Goal: Transaction & Acquisition: Purchase product/service

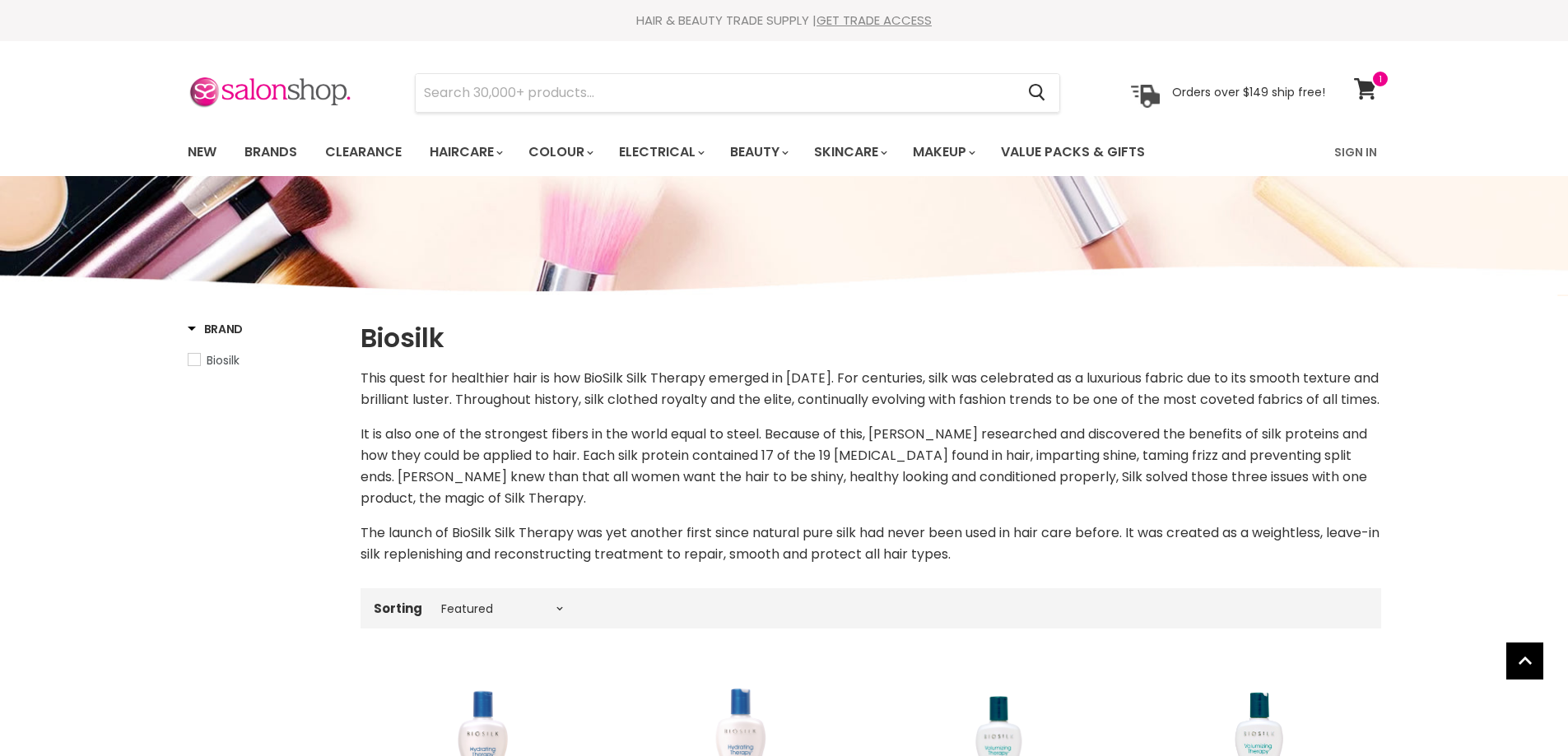
select select "manual"
click at [470, 91] on input "Search" at bounding box center [715, 93] width 600 height 38
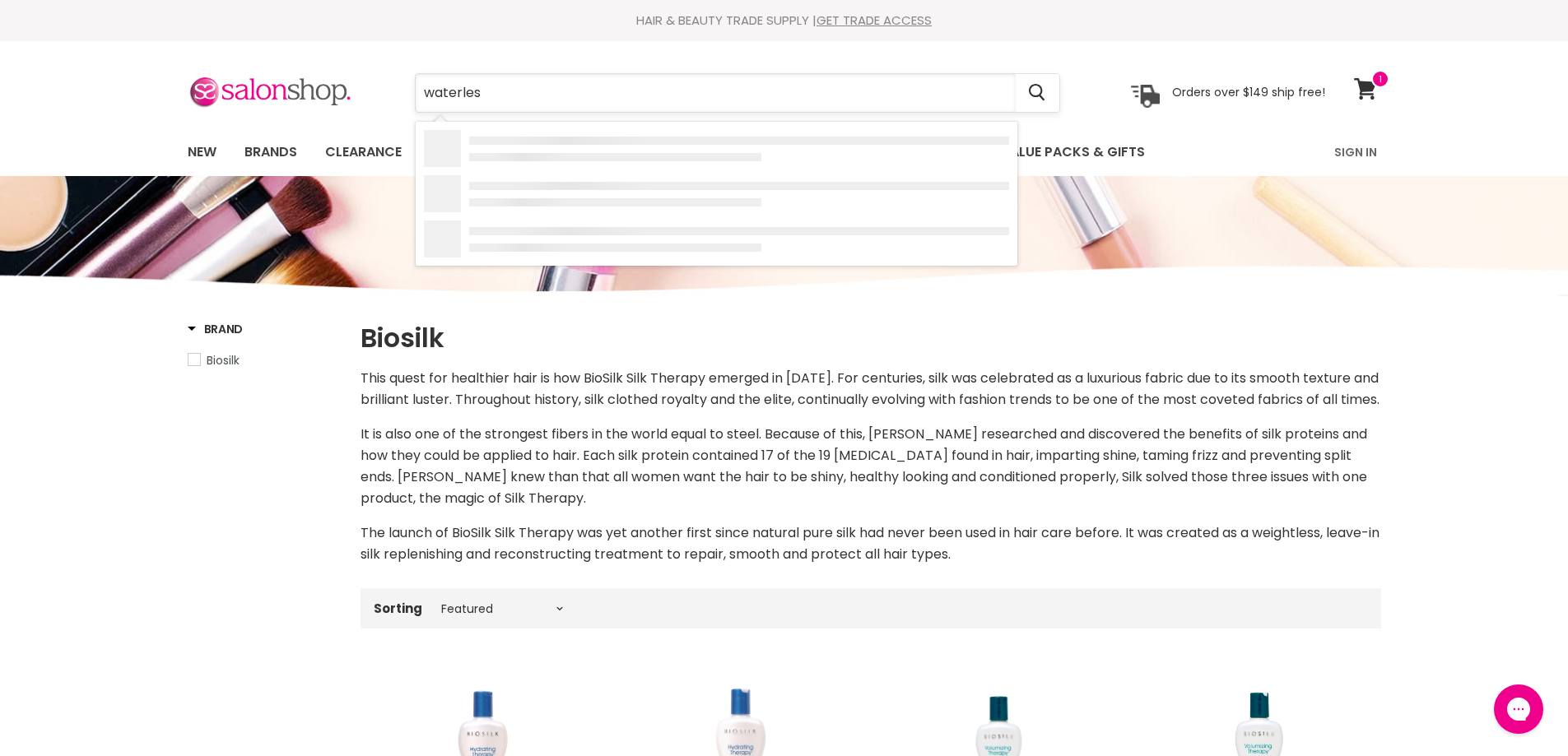
type input "waterless"
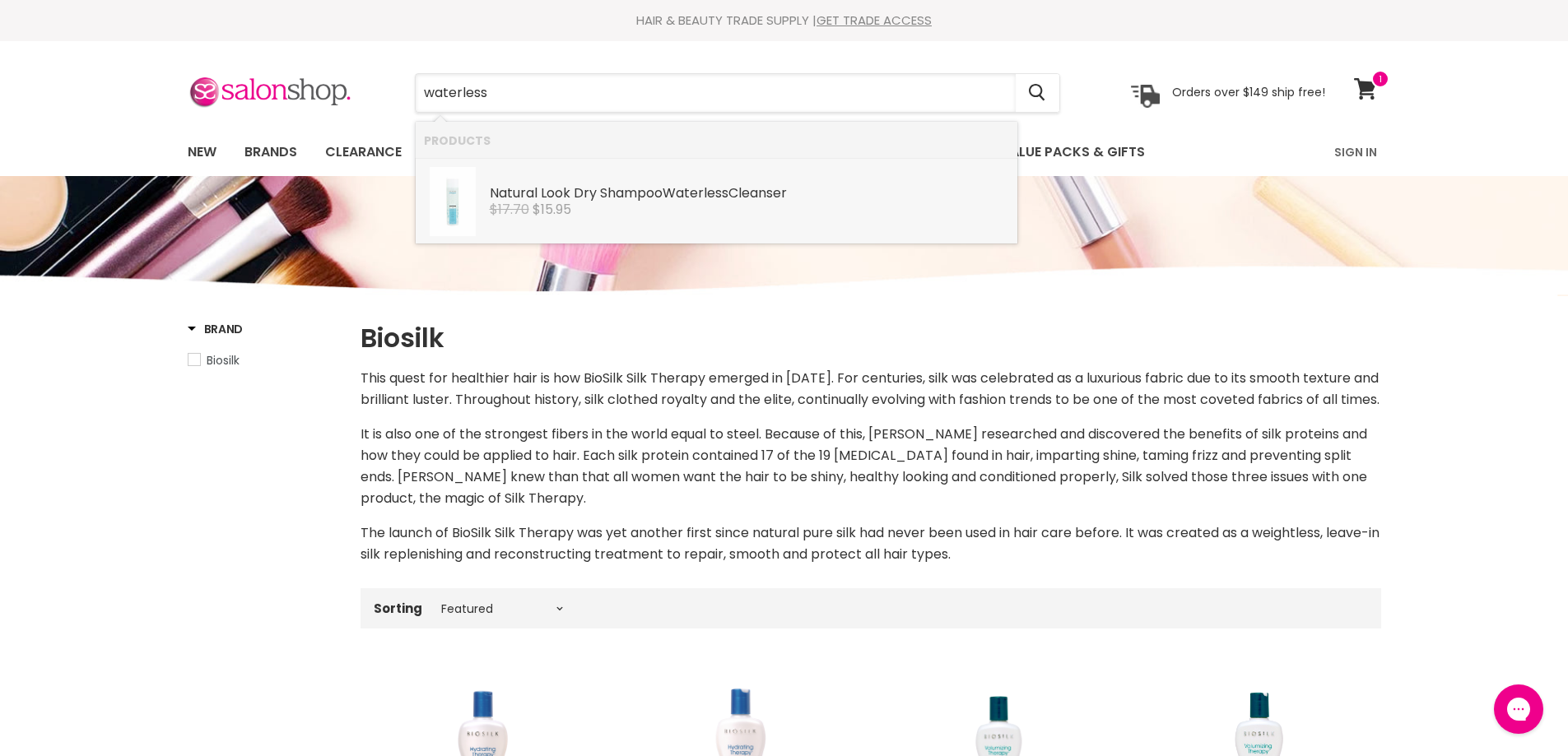
click at [558, 200] on span "$15.95" at bounding box center [551, 209] width 38 height 19
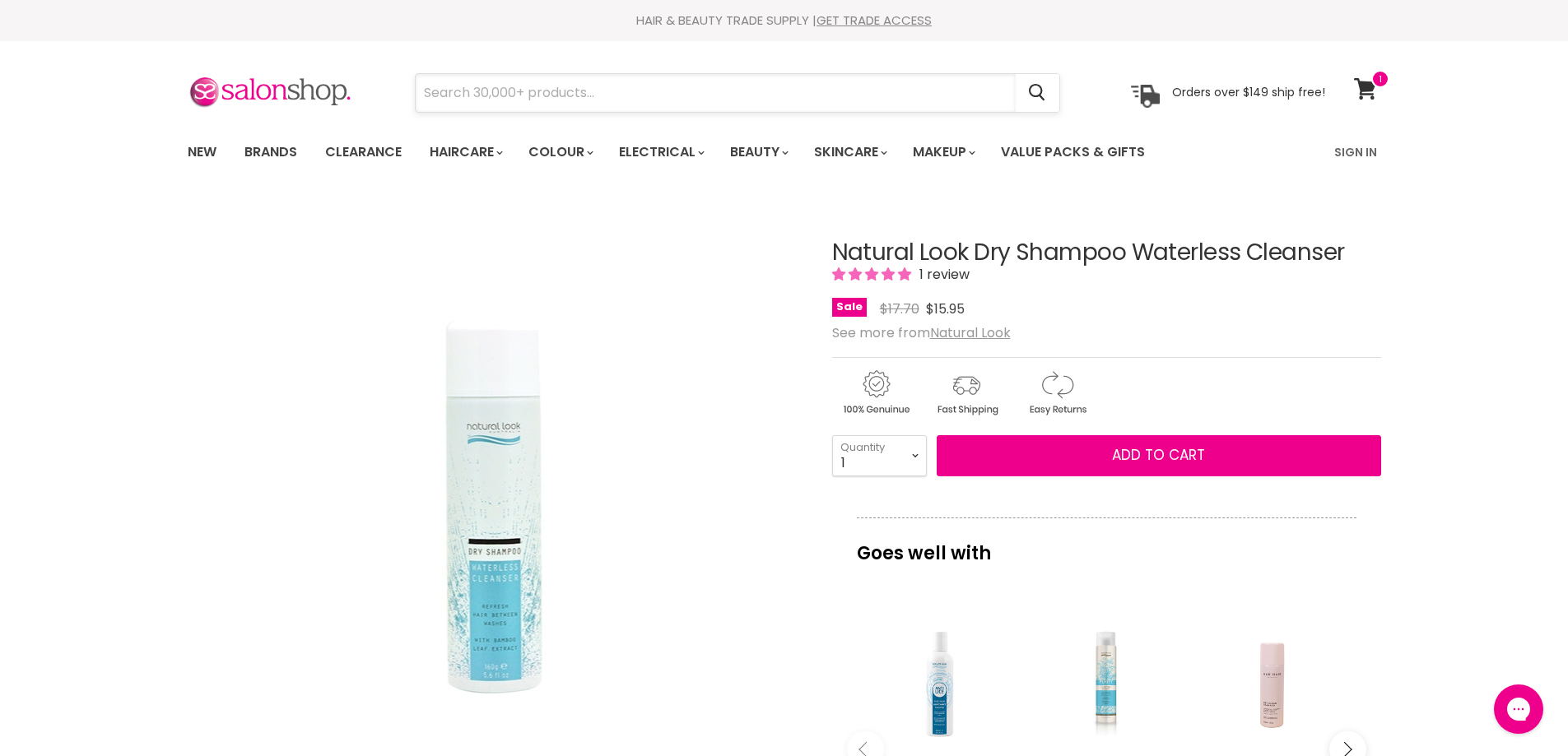
click at [704, 89] on input "Search" at bounding box center [715, 93] width 600 height 38
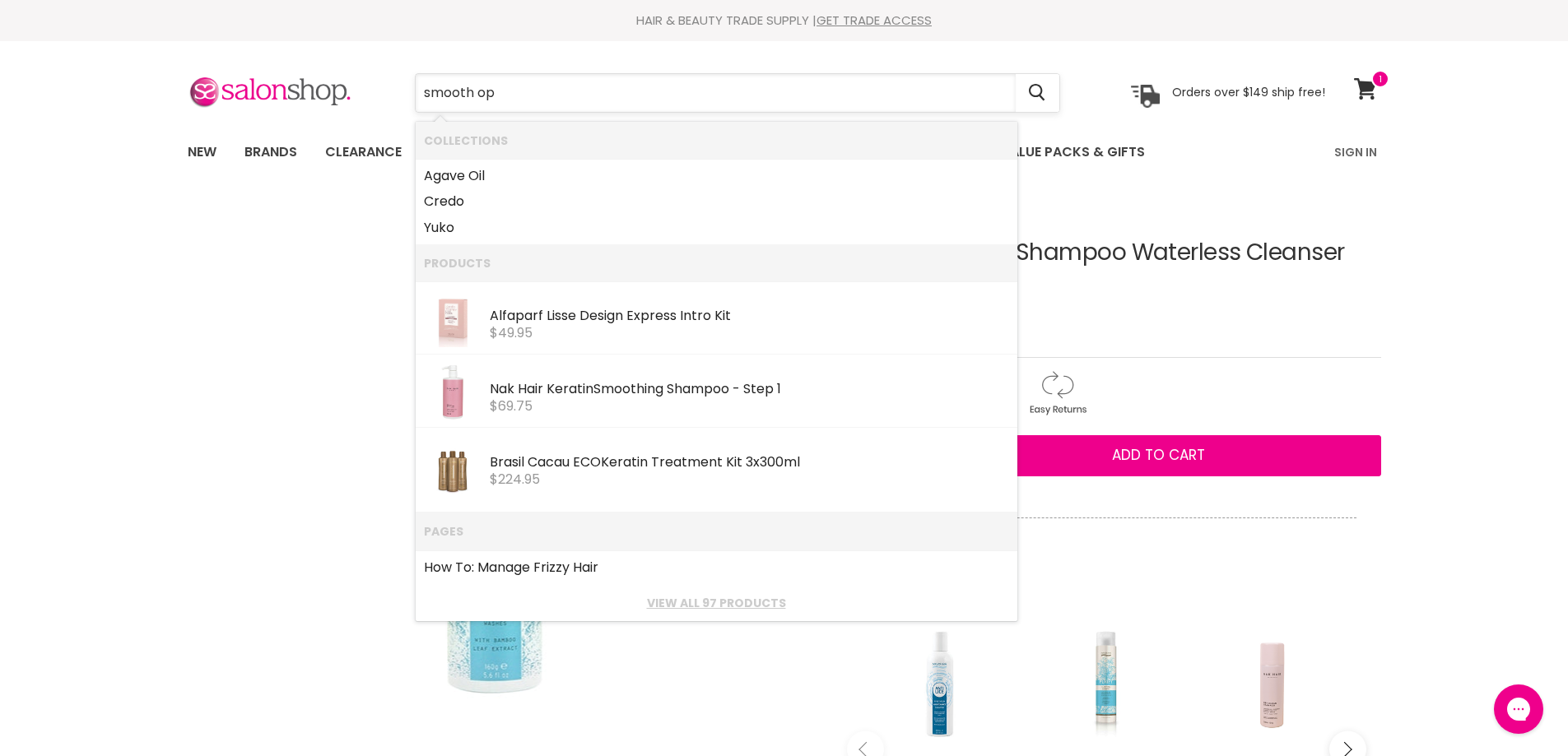
type input "smooth ope"
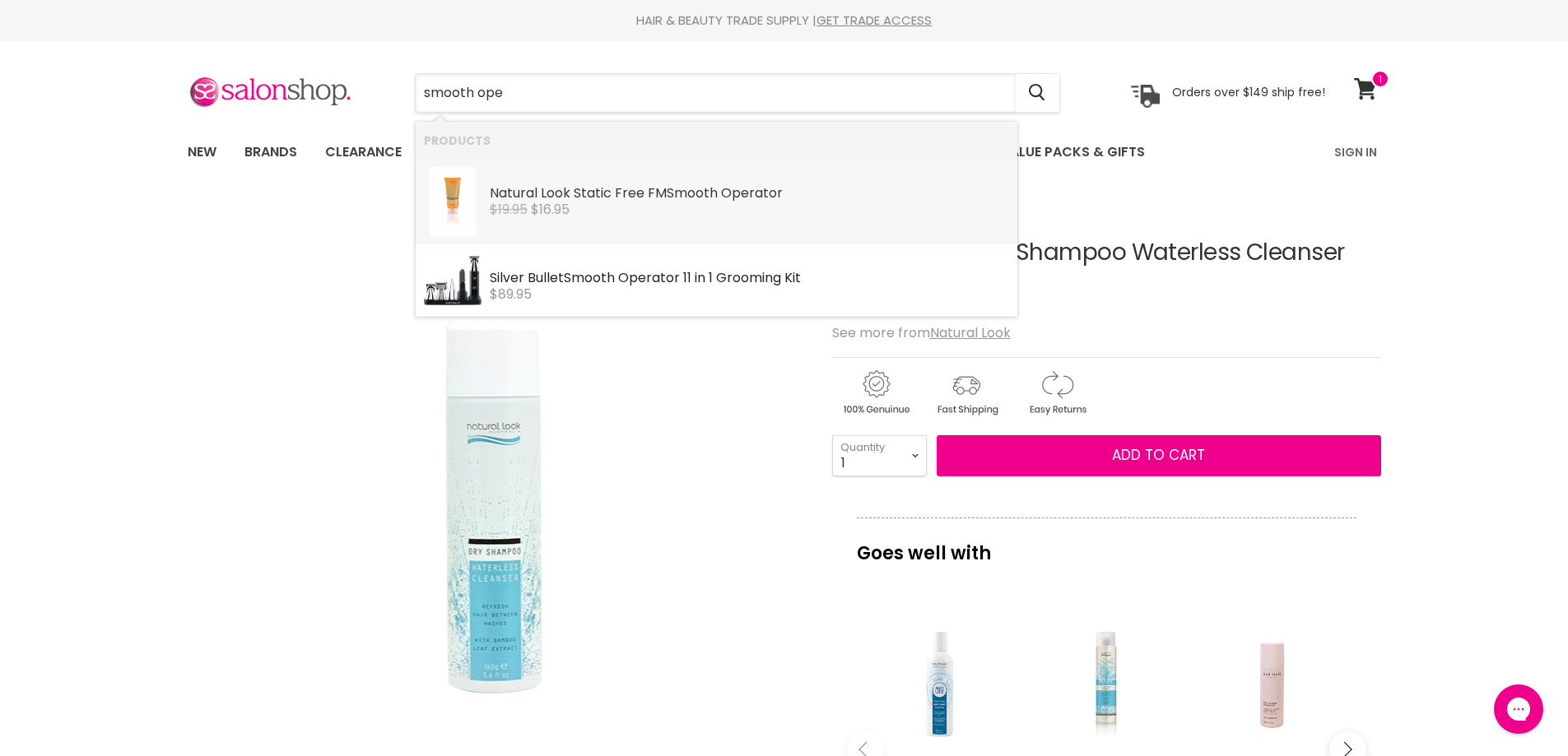
click at [784, 205] on div "$19.95 $16.95" at bounding box center [749, 209] width 520 height 15
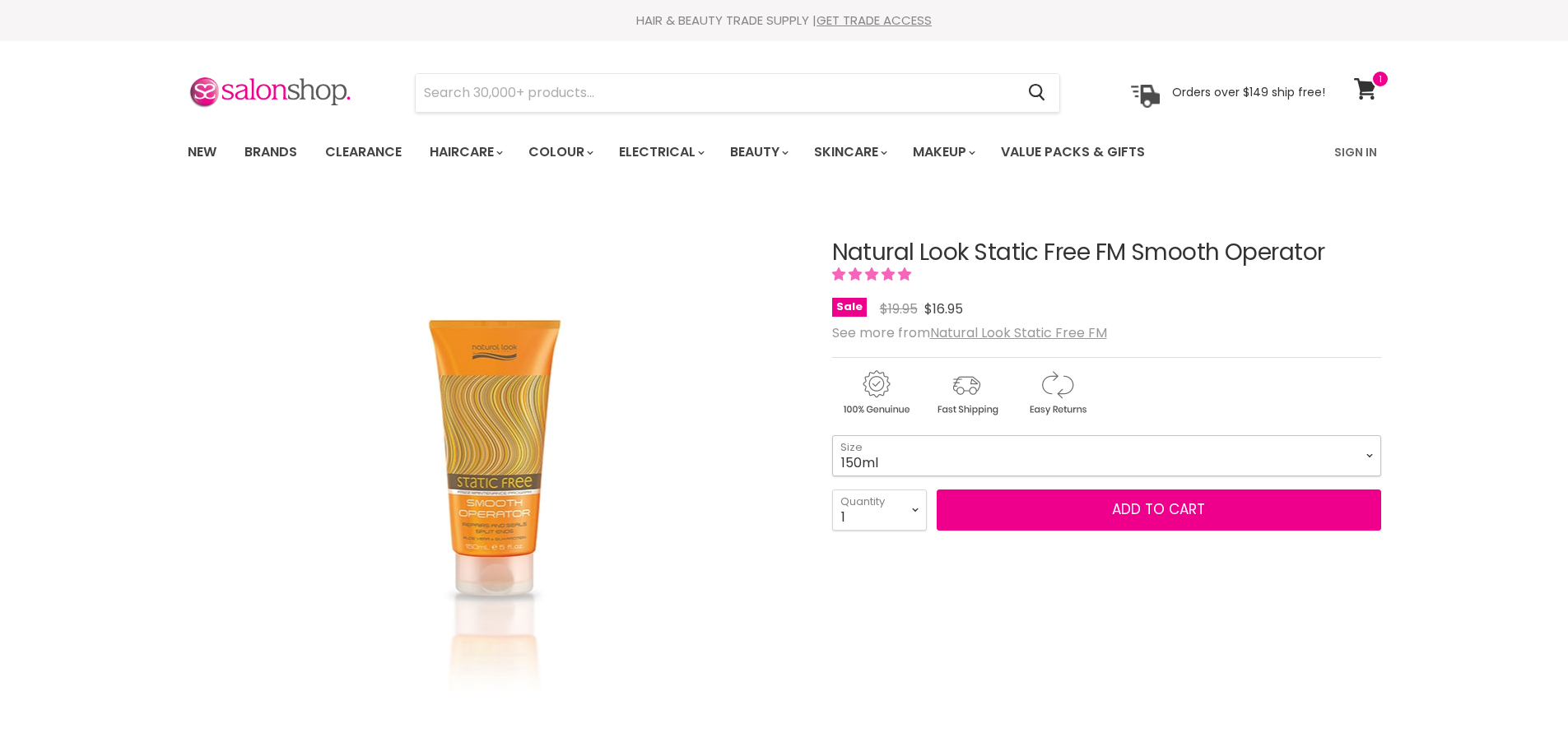
drag, startPoint x: 0, startPoint y: 0, endPoint x: 1366, endPoint y: 455, distance: 1439.8
click at [1366, 455] on select "150ml 500ml" at bounding box center [1107, 456] width 549 height 41
click at [832, 436] on select "150ml 500ml" at bounding box center [1107, 456] width 549 height 41
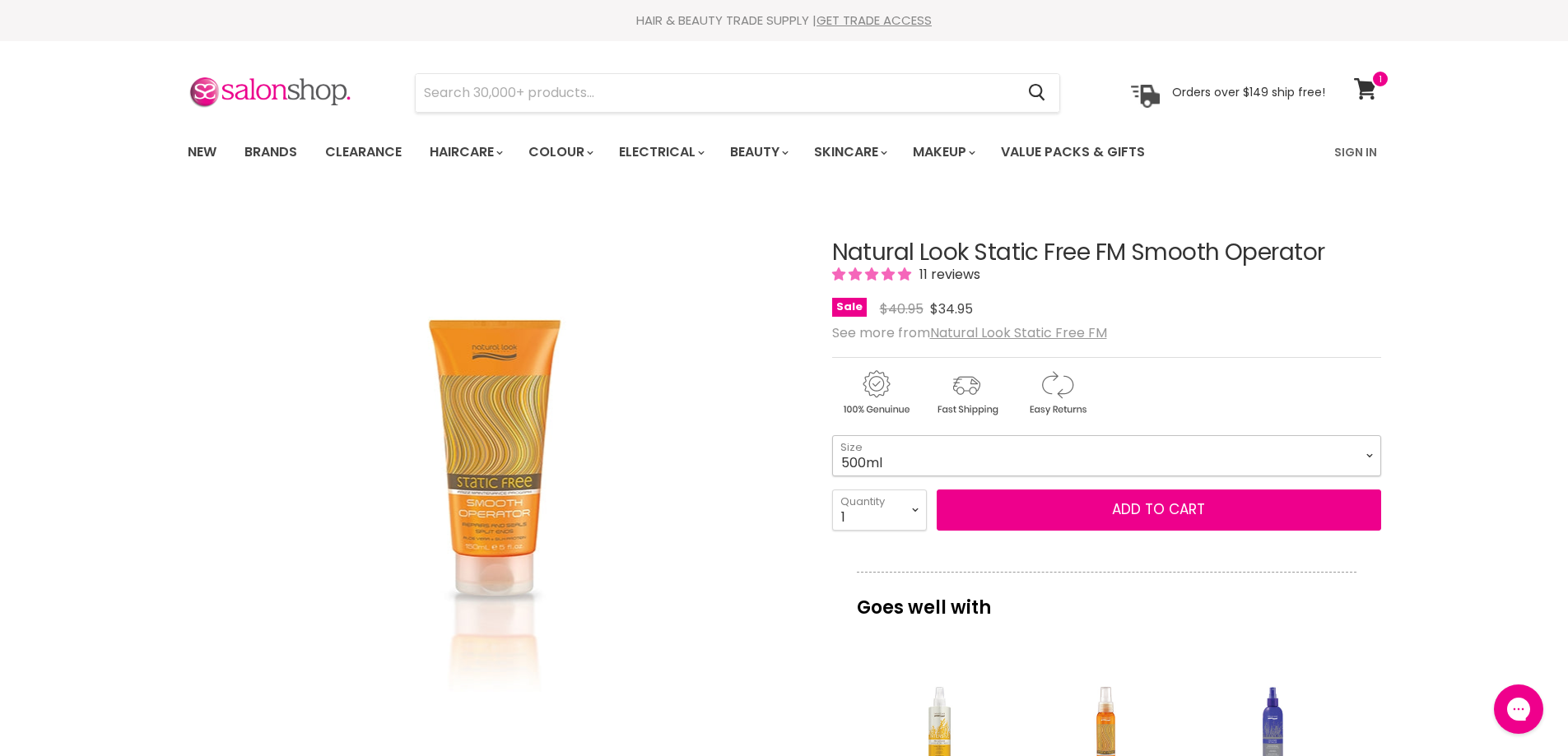
click at [1369, 454] on select "150ml 500ml" at bounding box center [1107, 456] width 549 height 41
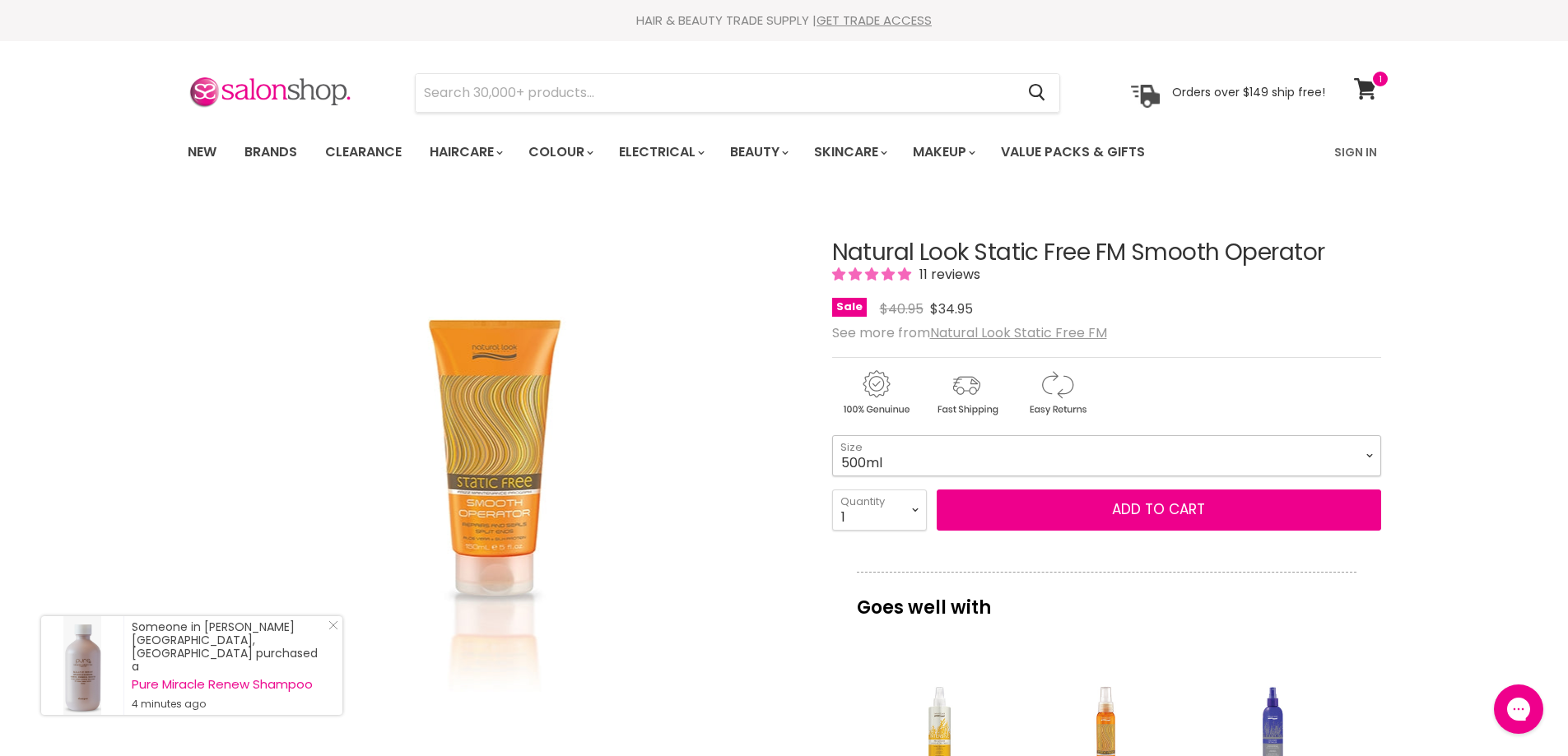
select select "150ml"
click at [832, 436] on select "150ml 500ml" at bounding box center [1107, 456] width 549 height 41
